Goal: Task Accomplishment & Management: Manage account settings

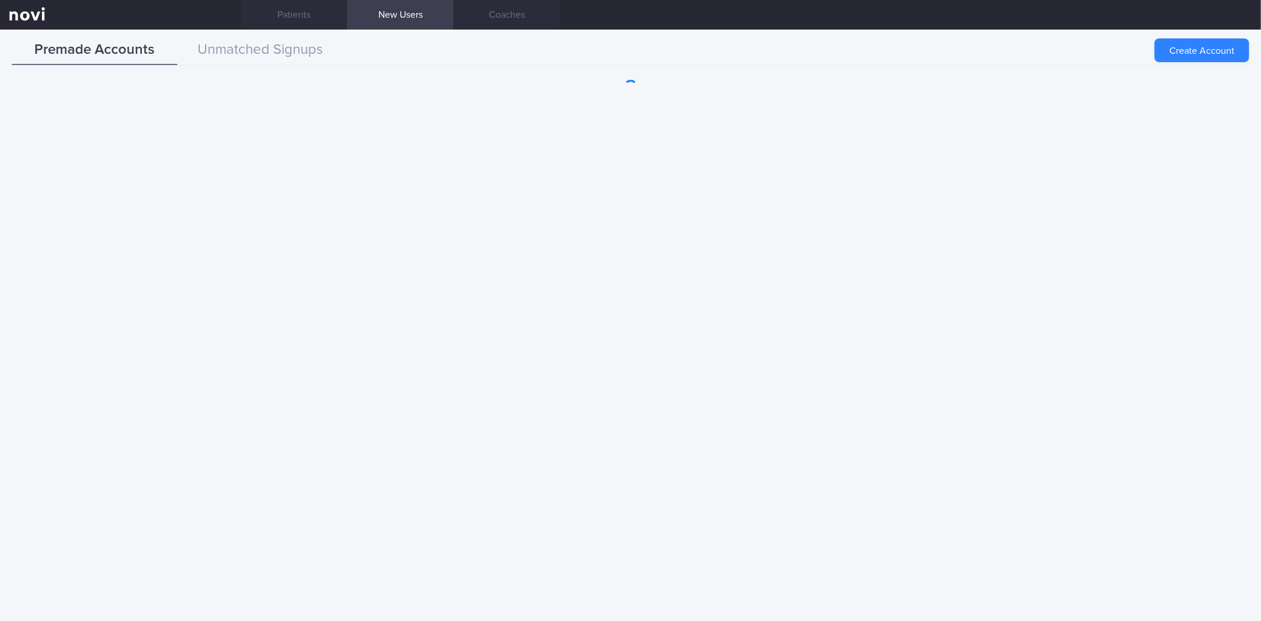
scroll to position [131, 0]
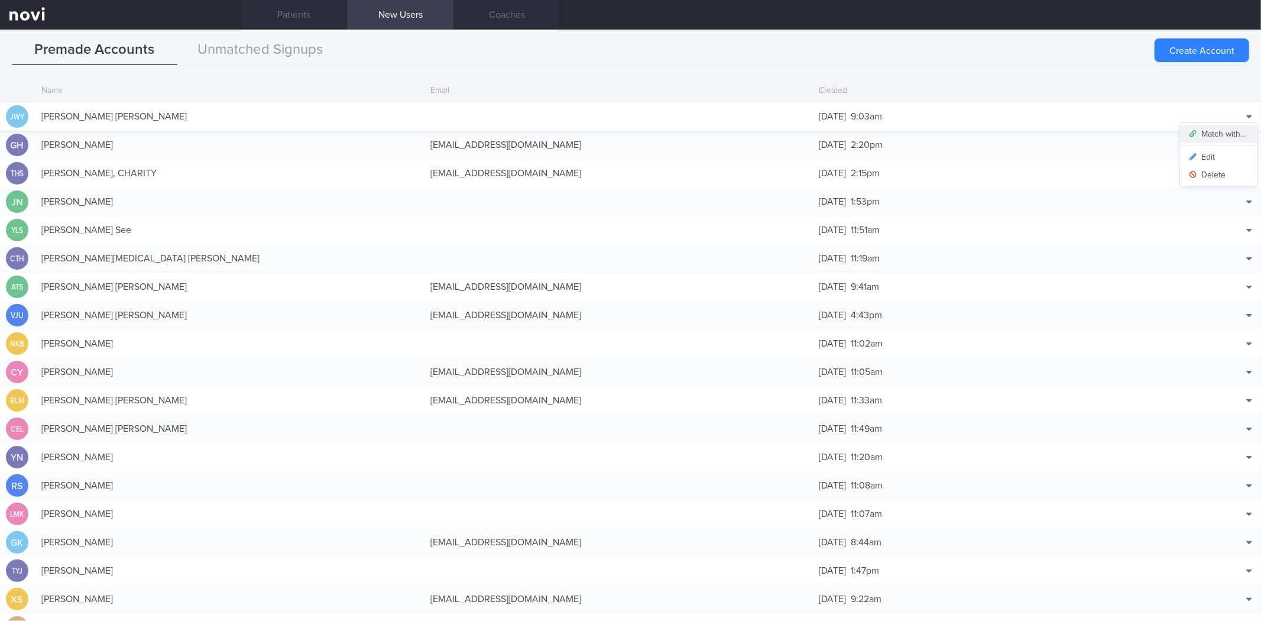
click at [1225, 131] on button "Match with..." at bounding box center [1218, 134] width 77 height 18
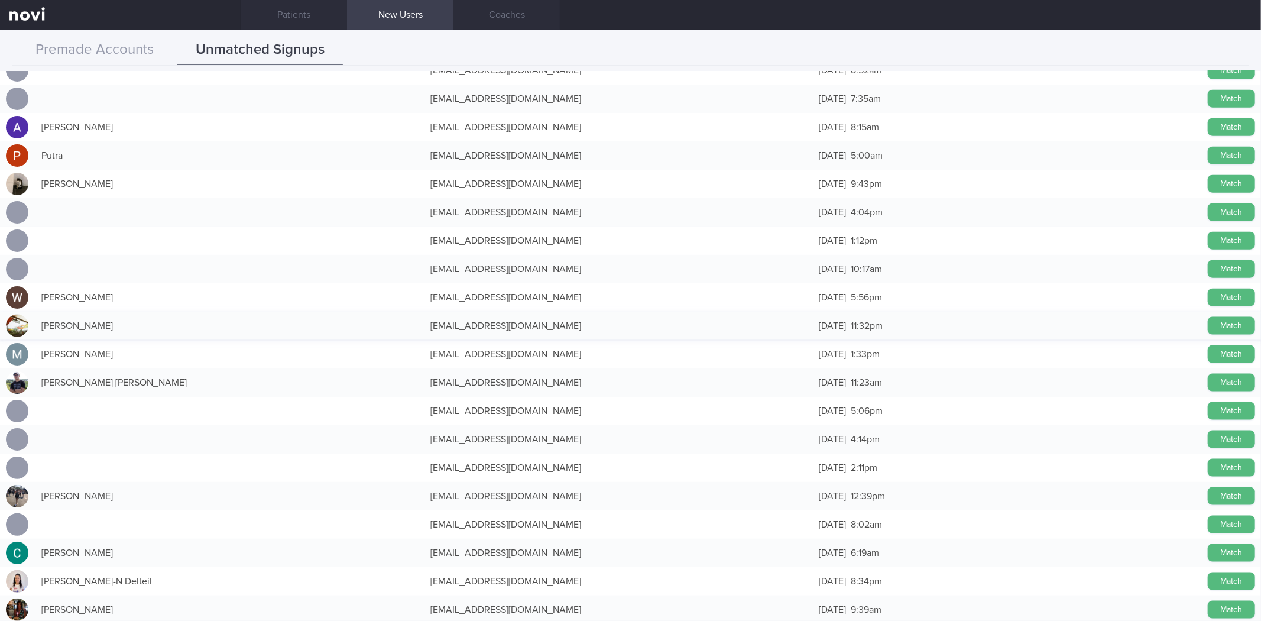
scroll to position [1183, 0]
click at [1220, 383] on button "Match" at bounding box center [1231, 382] width 47 height 18
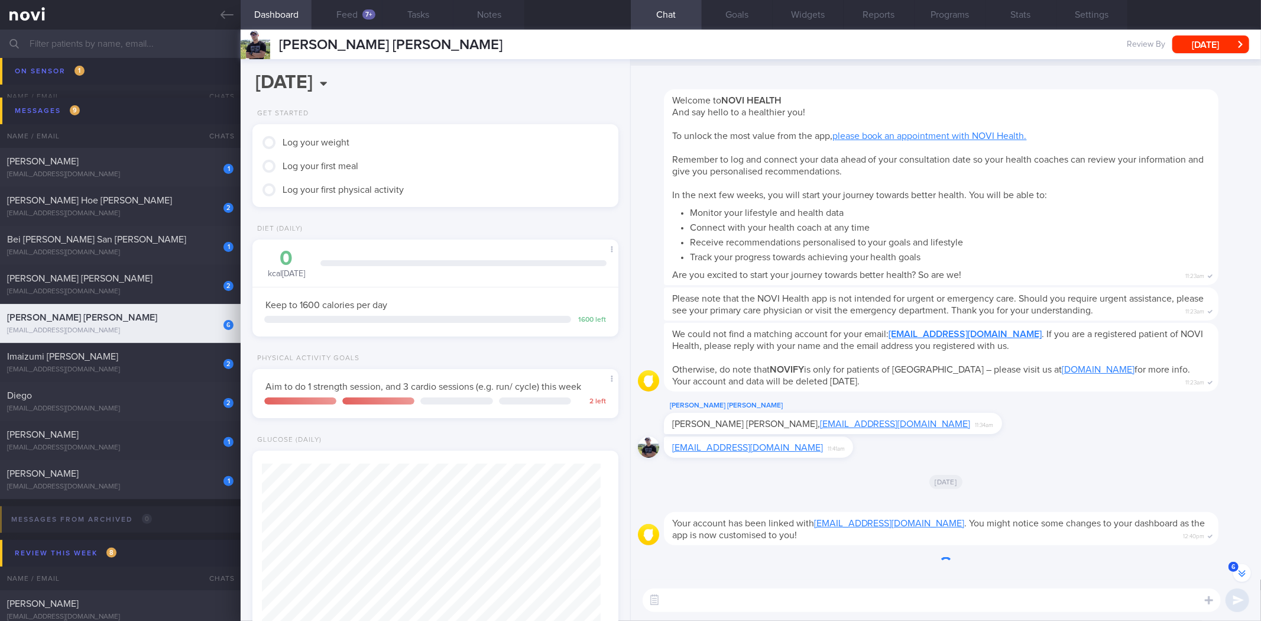
scroll to position [-18, 0]
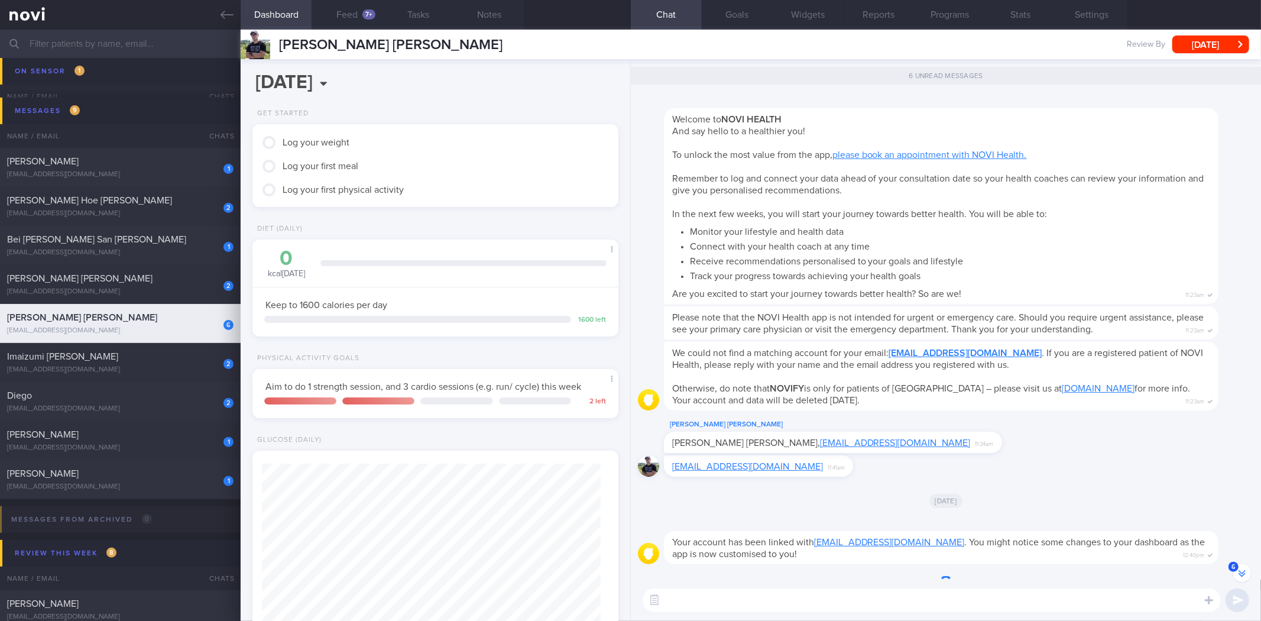
click at [756, 605] on textarea at bounding box center [932, 600] width 578 height 24
type textarea "Hi"
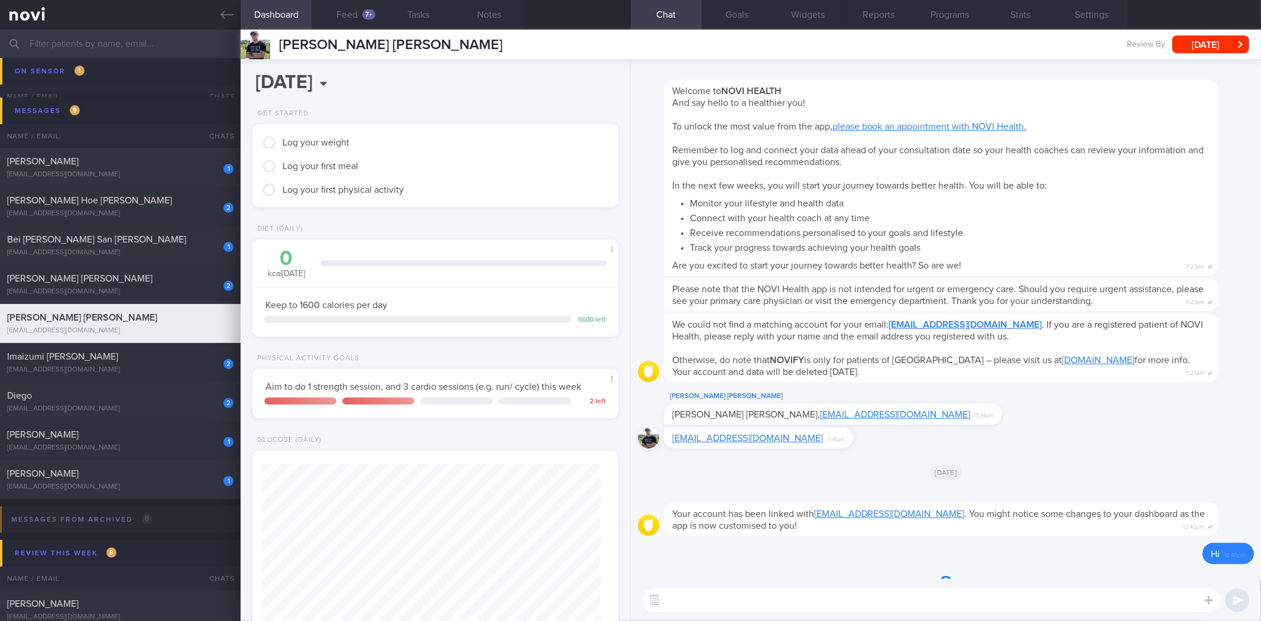
scroll to position [0, 0]
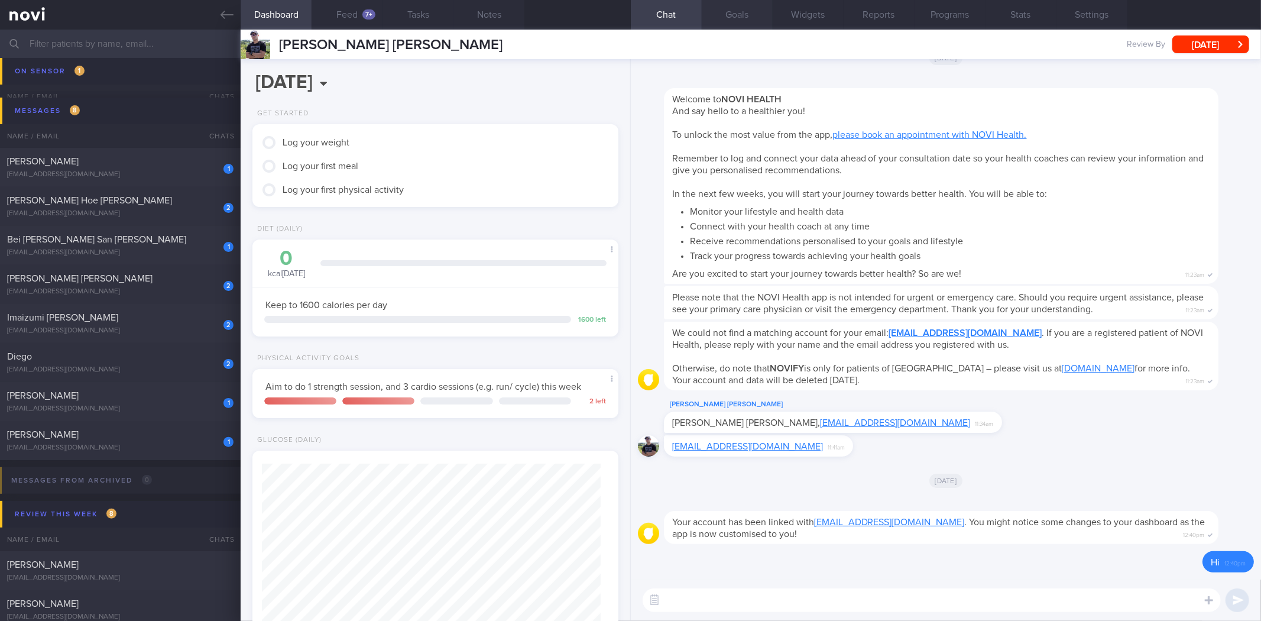
click at [735, 22] on button "Goals" at bounding box center [737, 15] width 71 height 30
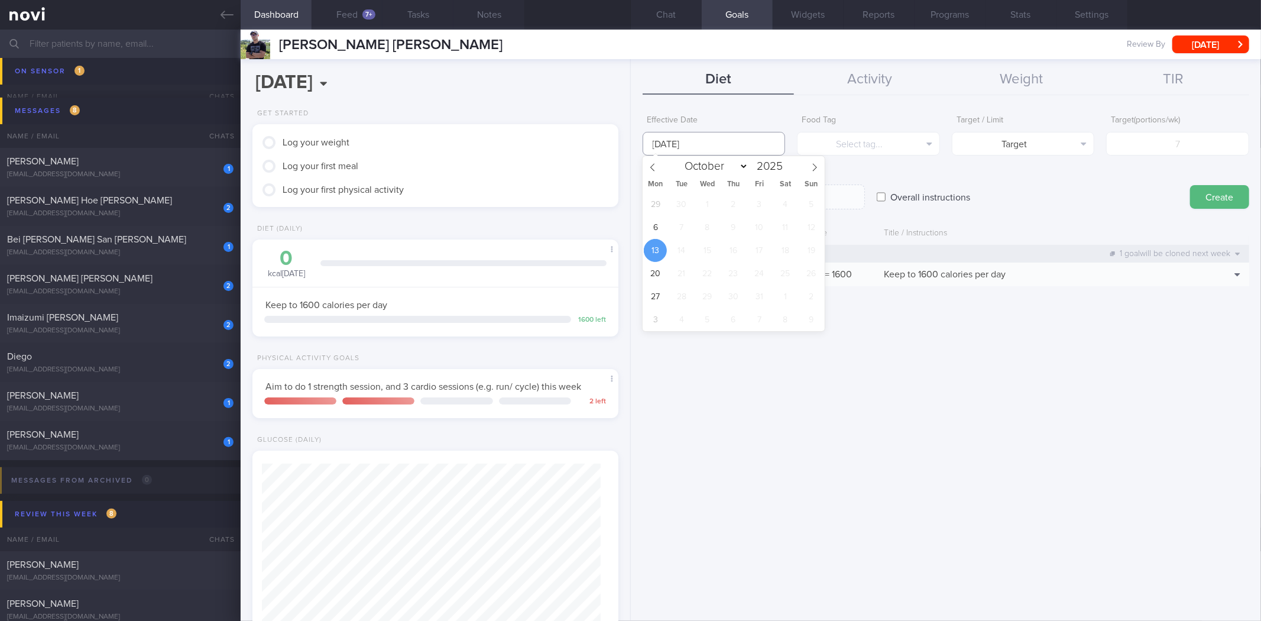
click at [740, 154] on body "You are offline! Some functionality will be unavailable Patients New Users Coac…" at bounding box center [630, 310] width 1261 height 621
click at [664, 229] on span "6" at bounding box center [655, 227] width 23 height 23
type input "[DATE]"
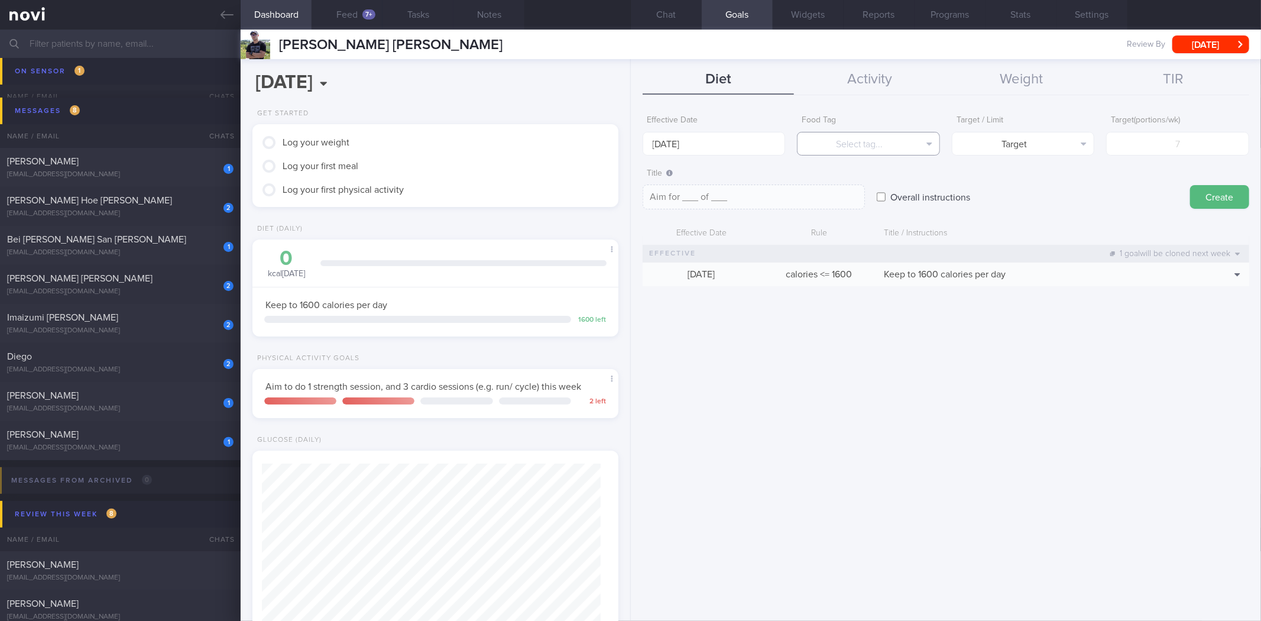
click at [883, 143] on button "Select tag..." at bounding box center [868, 144] width 143 height 24
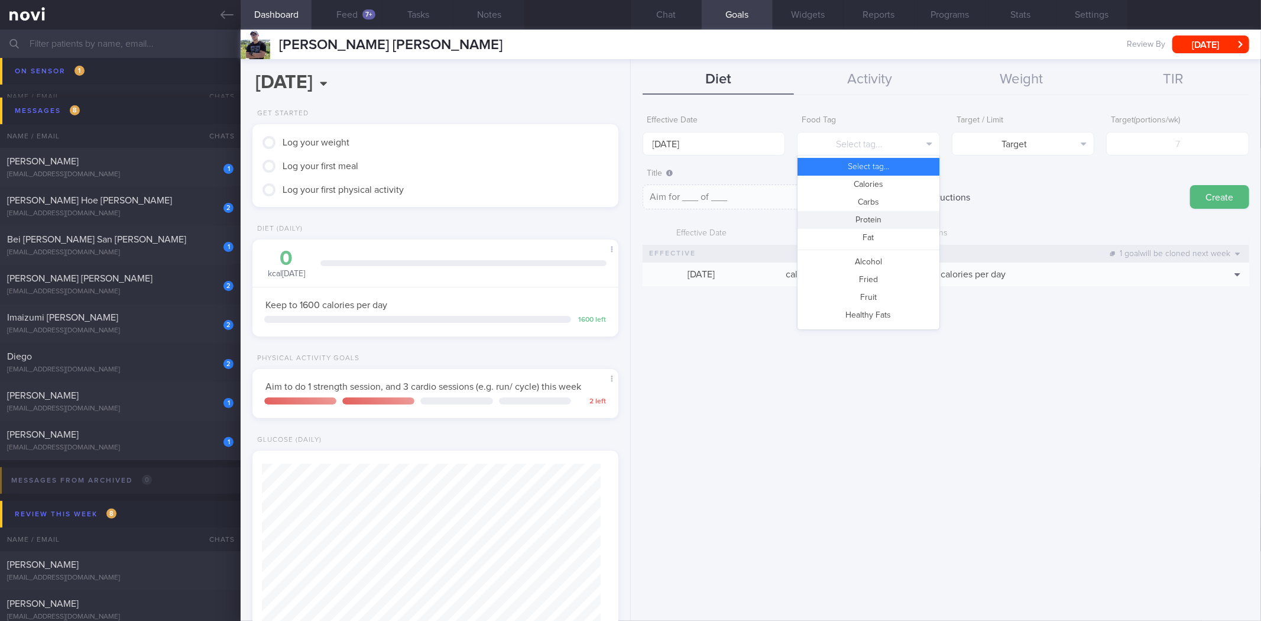
click at [885, 226] on button "Protein" at bounding box center [869, 220] width 142 height 18
type textarea "Aim for __g of protein per day"
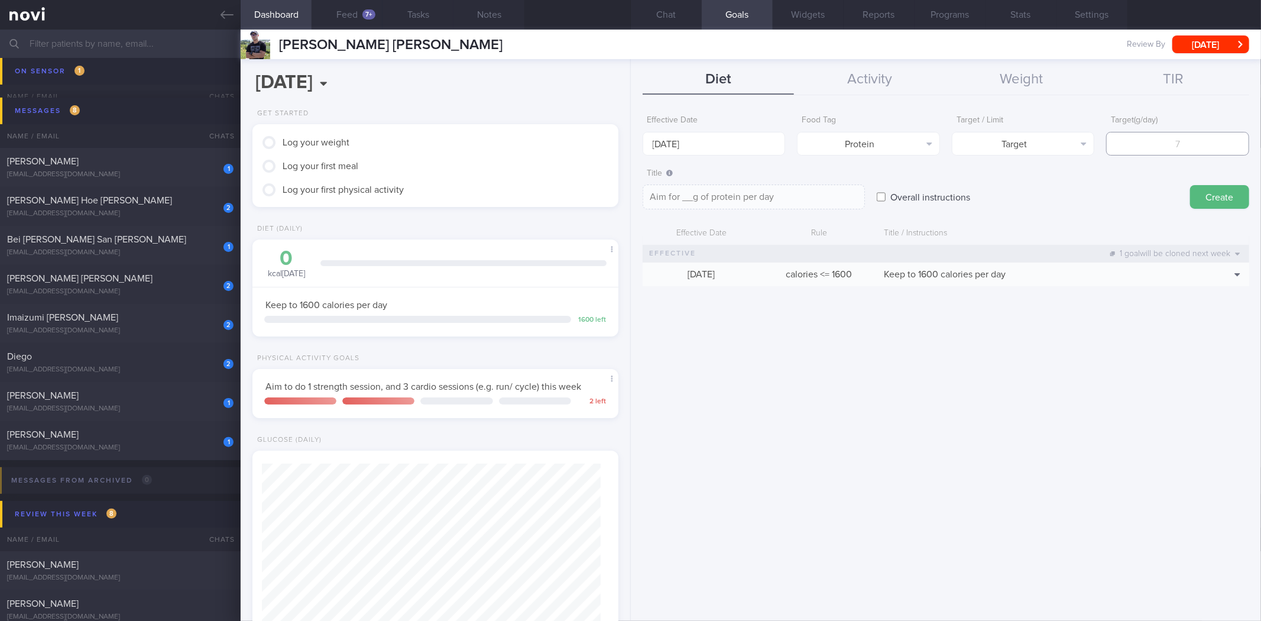
click at [1170, 144] on input "number" at bounding box center [1177, 144] width 143 height 24
type input "90"
type textarea "Aim for 90g of protein per day"
type input "90"
type textarea "Aim for 90g of protein per day"
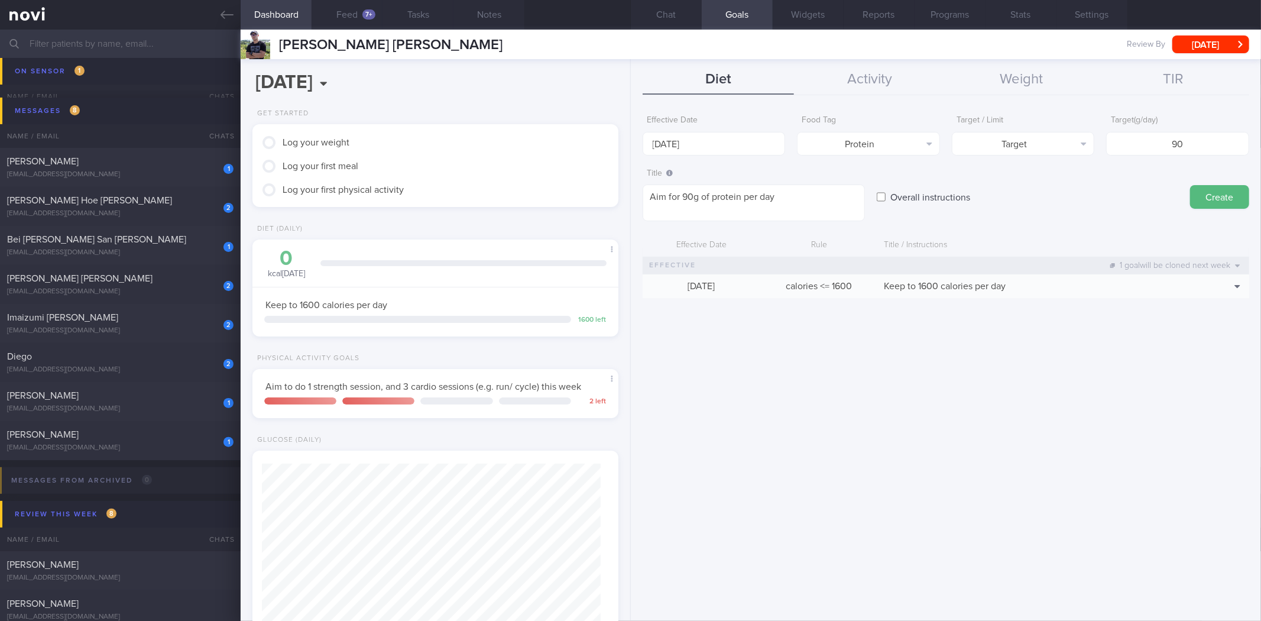
click at [1190, 185] on button "Create" at bounding box center [1219, 197] width 59 height 24
type input "[DATE]"
type textarea "Aim for ___ of ___"
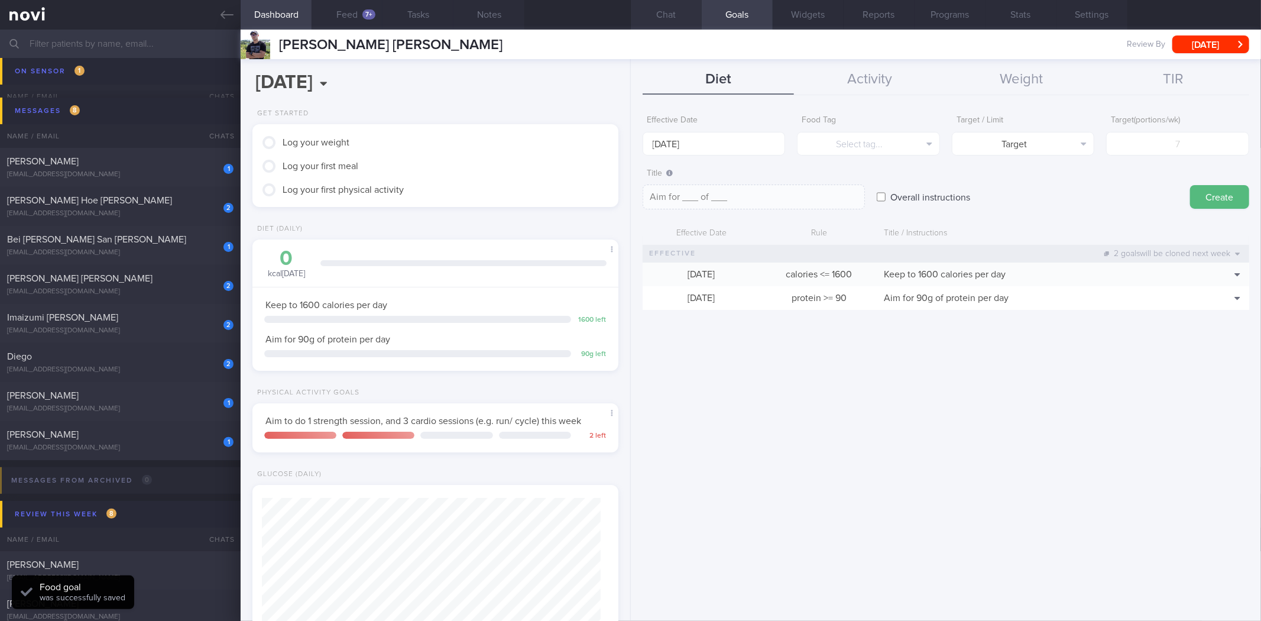
click at [682, 22] on button "Chat" at bounding box center [666, 15] width 71 height 30
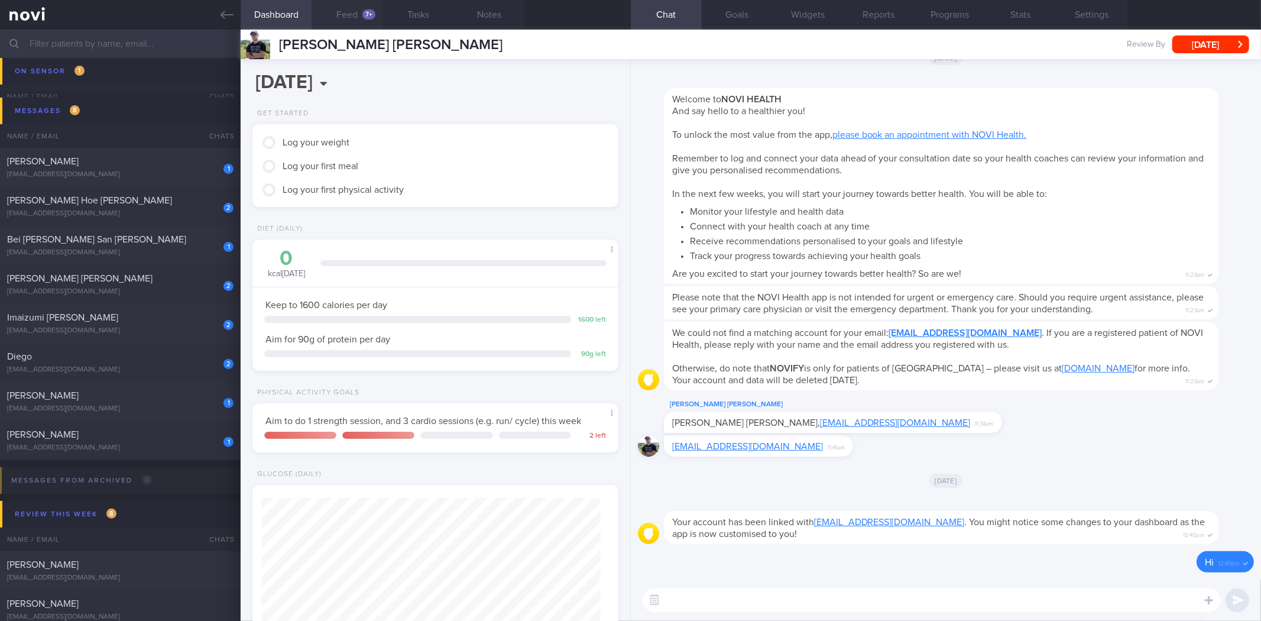
click at [358, 17] on button "Feed 7+" at bounding box center [347, 15] width 71 height 30
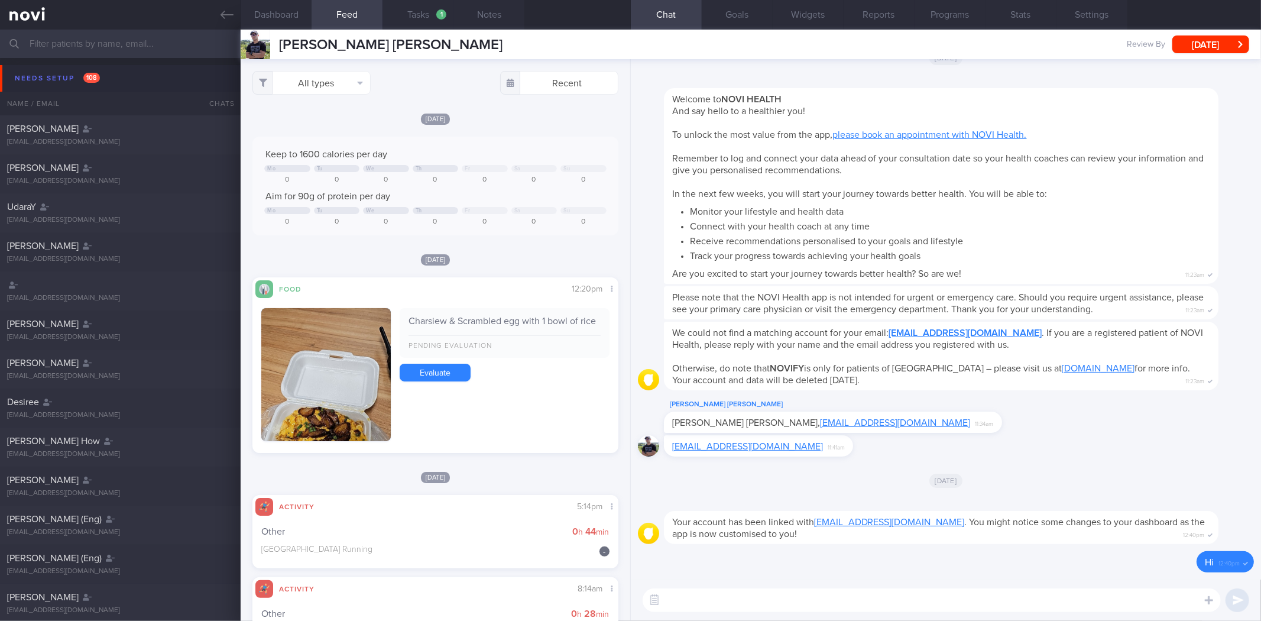
click at [305, 28] on button "Dashboard" at bounding box center [276, 15] width 71 height 30
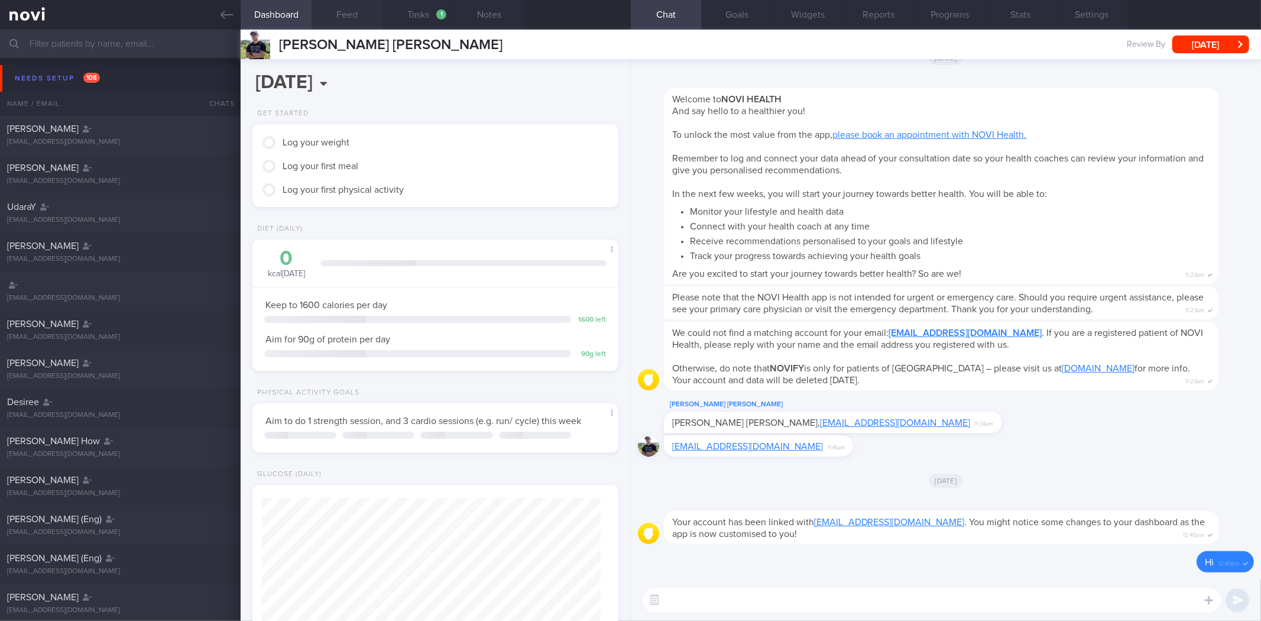
scroll to position [184, 334]
click at [1109, 28] on button "Settings" at bounding box center [1092, 15] width 71 height 30
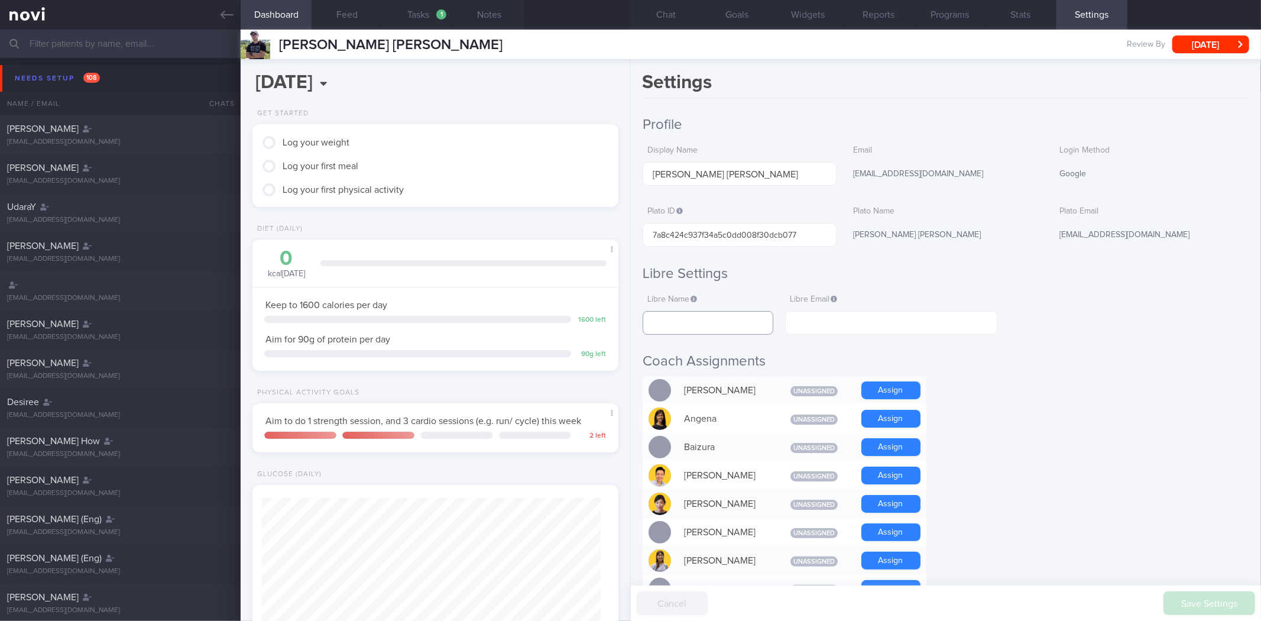
click at [736, 326] on input "text" at bounding box center [708, 323] width 131 height 24
paste input "[PERSON_NAME] [PERSON_NAME]"
type input "[PERSON_NAME] [PERSON_NAME]"
click at [844, 322] on input "text" at bounding box center [891, 323] width 212 height 24
click at [868, 325] on input "text" at bounding box center [891, 323] width 212 height 24
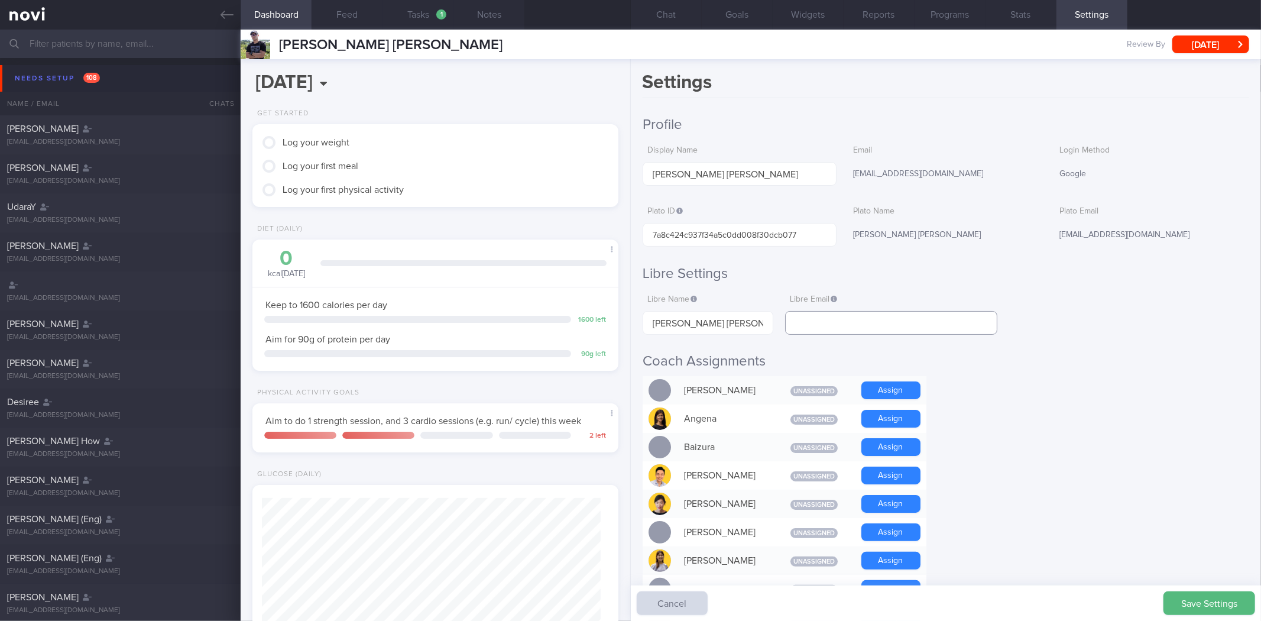
paste input "[EMAIL_ADDRESS][DOMAIN_NAME]"
type input "[EMAIL_ADDRESS][DOMAIN_NAME]"
click at [1214, 596] on button "Save Settings" at bounding box center [1210, 603] width 92 height 24
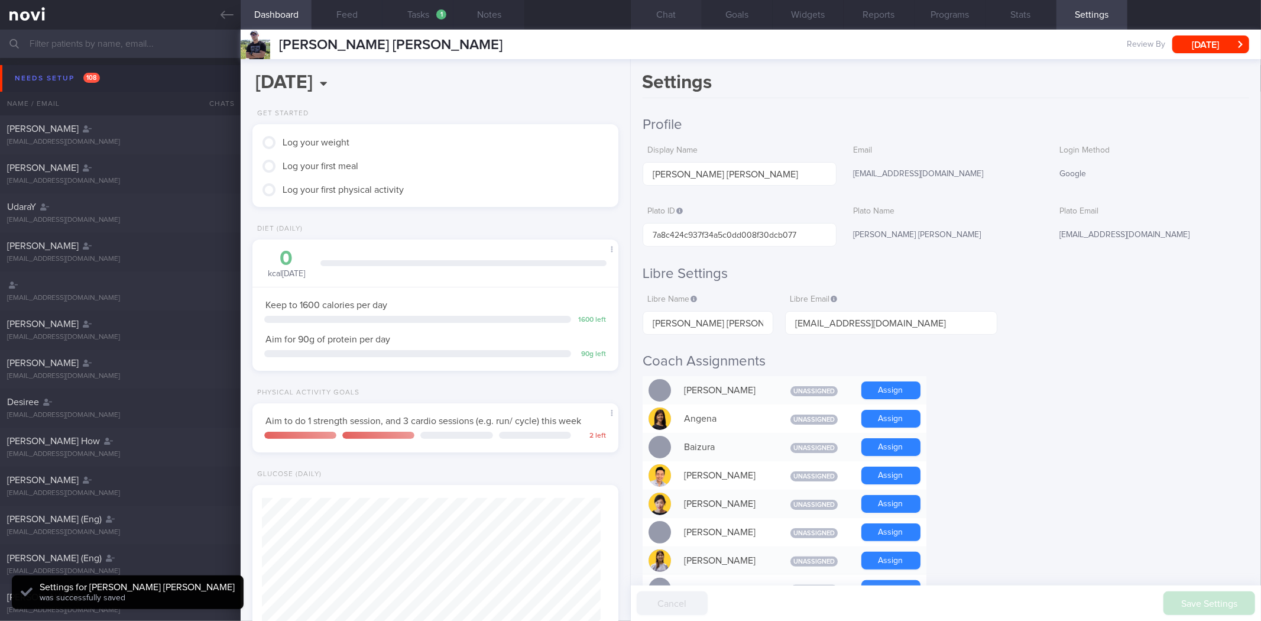
scroll to position [169, 339]
click at [667, 25] on button "Chat" at bounding box center [666, 15] width 71 height 30
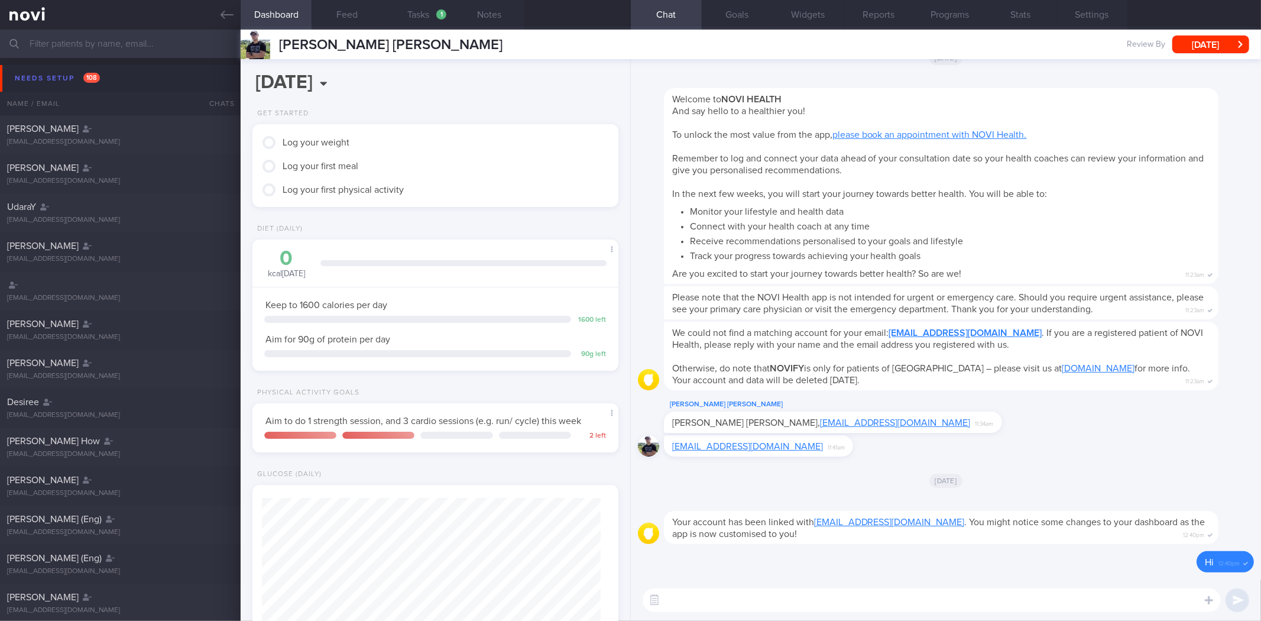
click at [990, 610] on textarea at bounding box center [932, 600] width 578 height 24
